Goal: Transaction & Acquisition: Purchase product/service

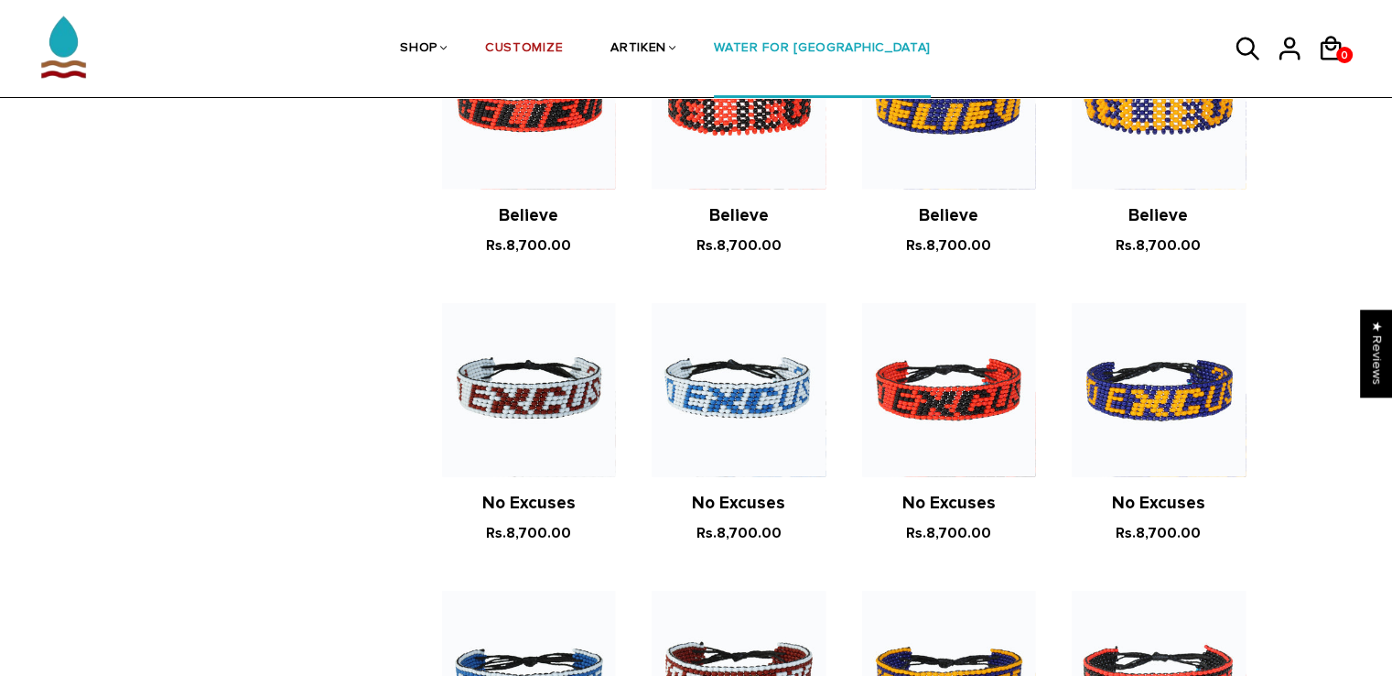
scroll to position [1082, 0]
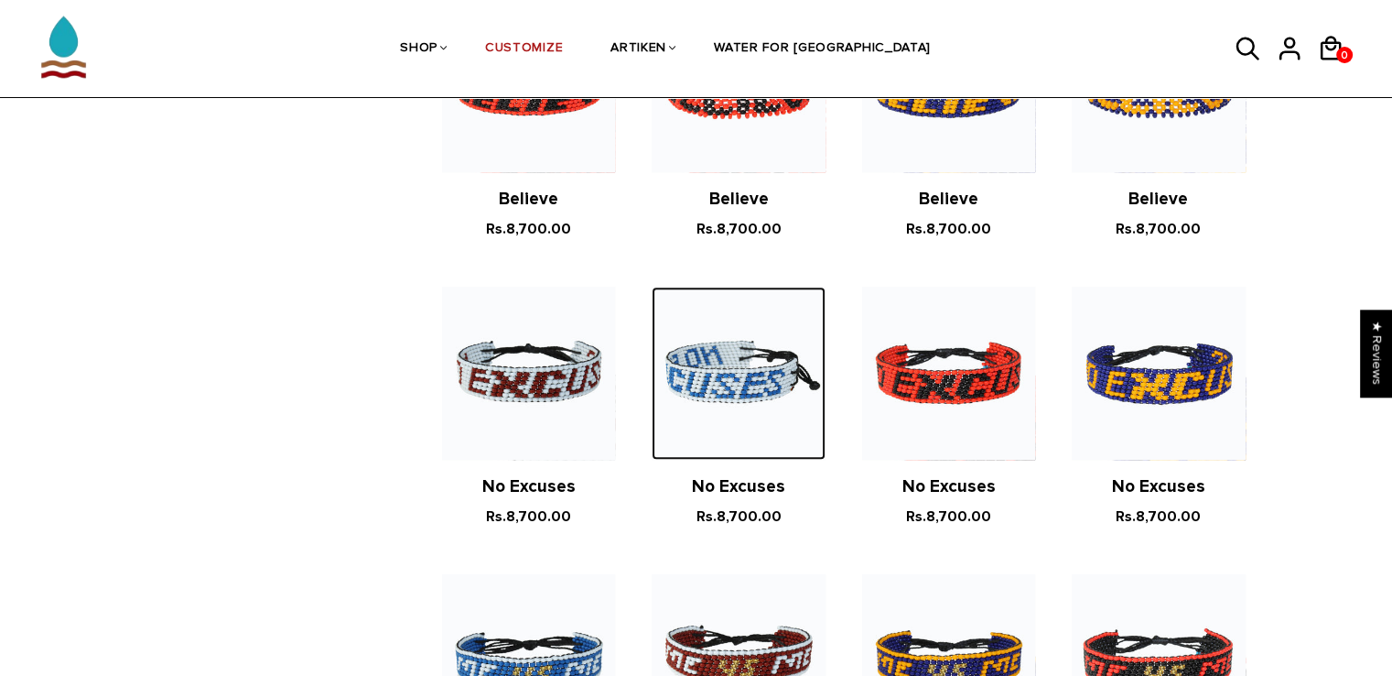
click at [755, 364] on img at bounding box center [738, 373] width 173 height 173
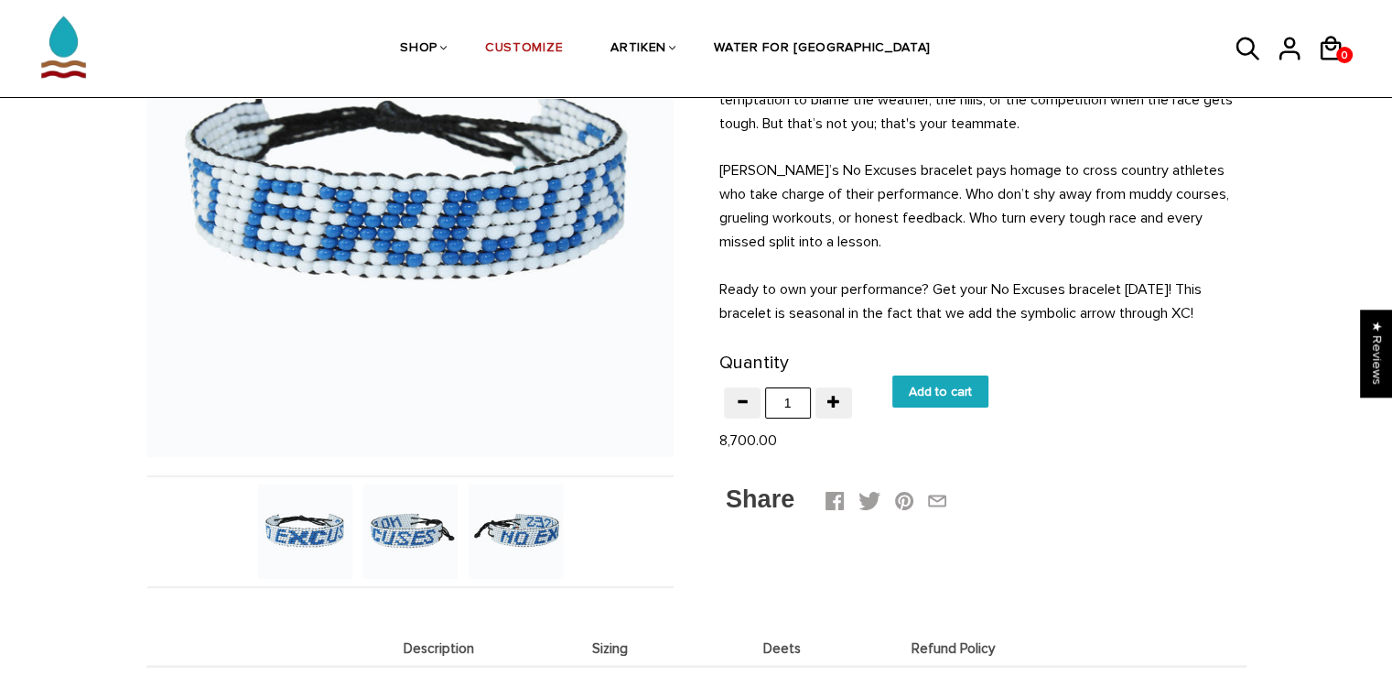
scroll to position [256, 0]
click at [950, 398] on input "Add to cart" at bounding box center [941, 390] width 96 height 32
type input "Add to cart"
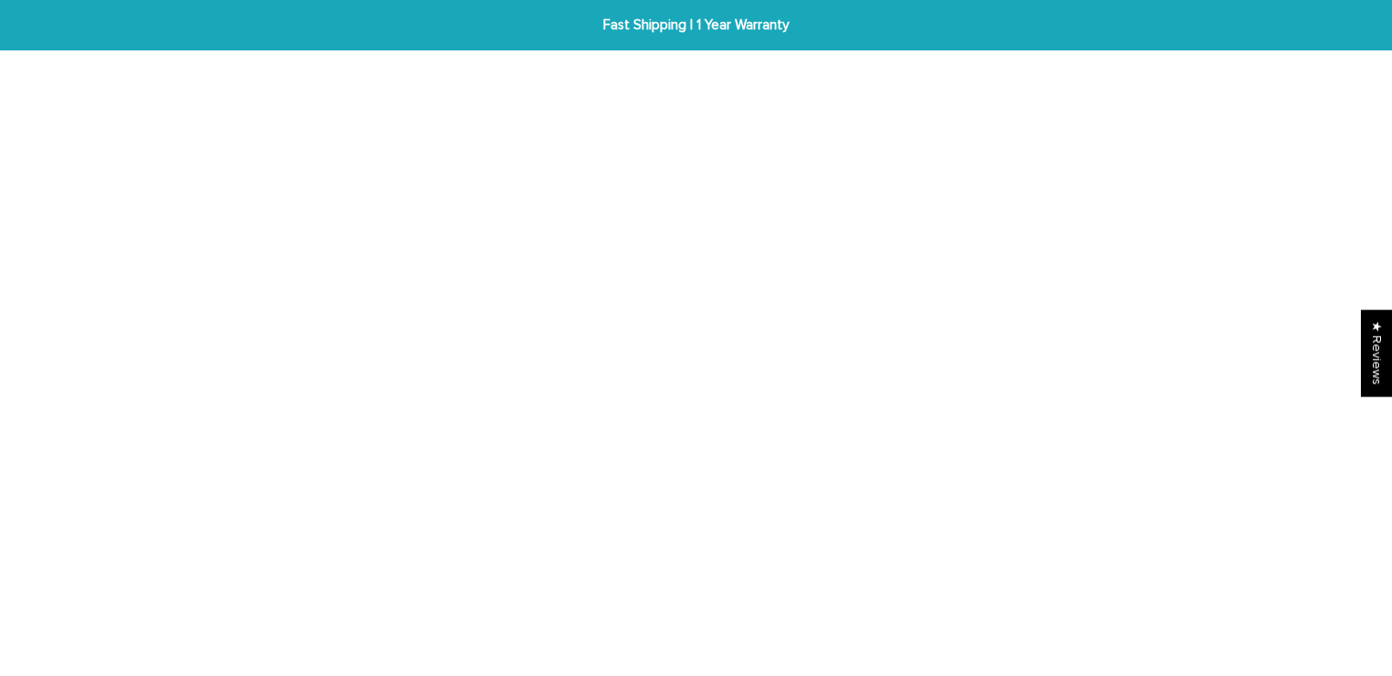
scroll to position [256, 0]
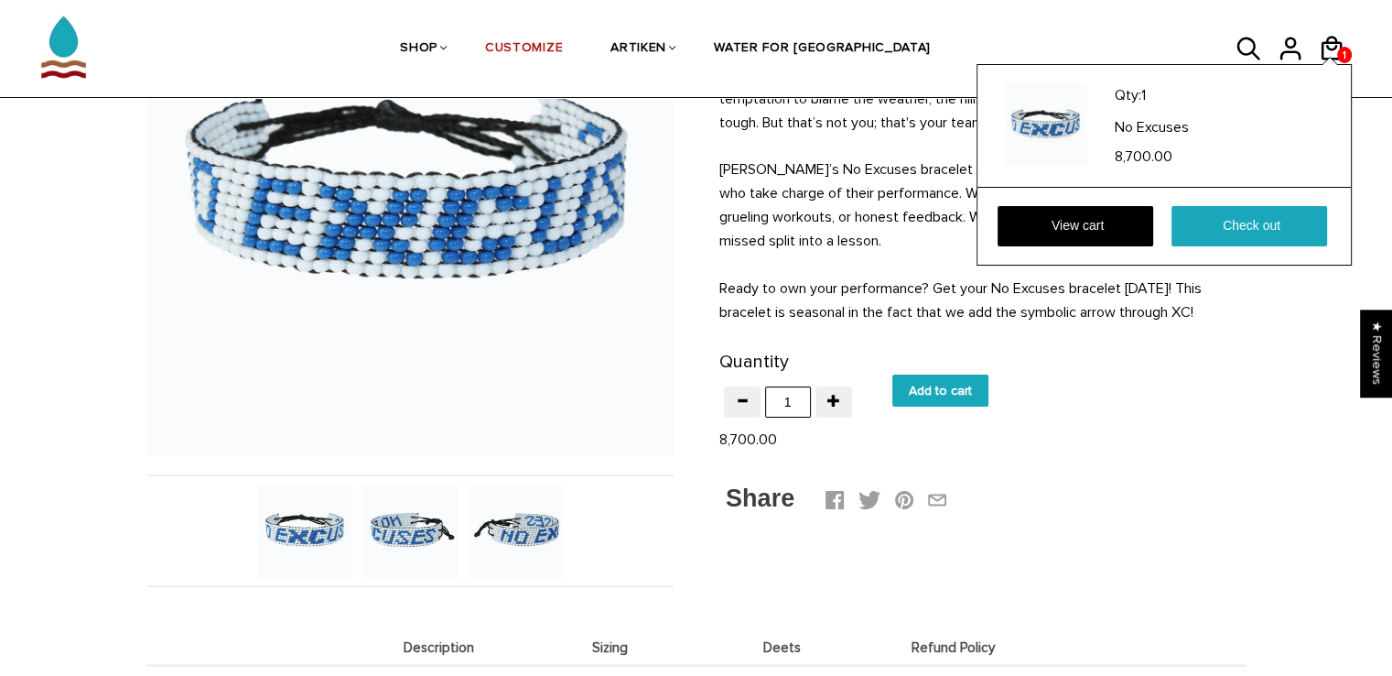
click at [1341, 64] on div "Qty: 1 No Excuses 8,700.00 View cart Check out" at bounding box center [1164, 164] width 375 height 201
